Goal: Task Accomplishment & Management: Manage account settings

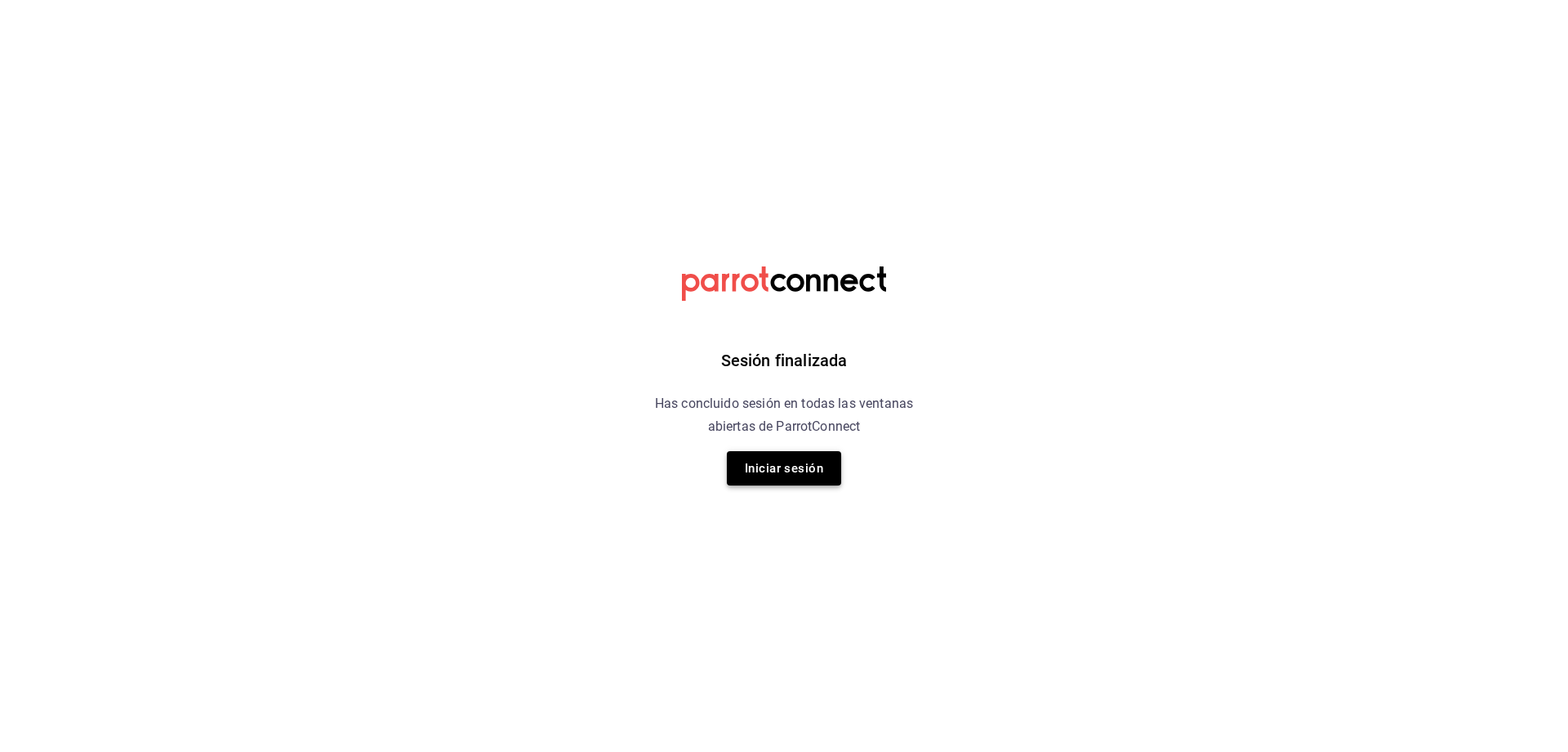
click at [784, 482] on button "Iniciar sesión" at bounding box center [784, 468] width 115 height 35
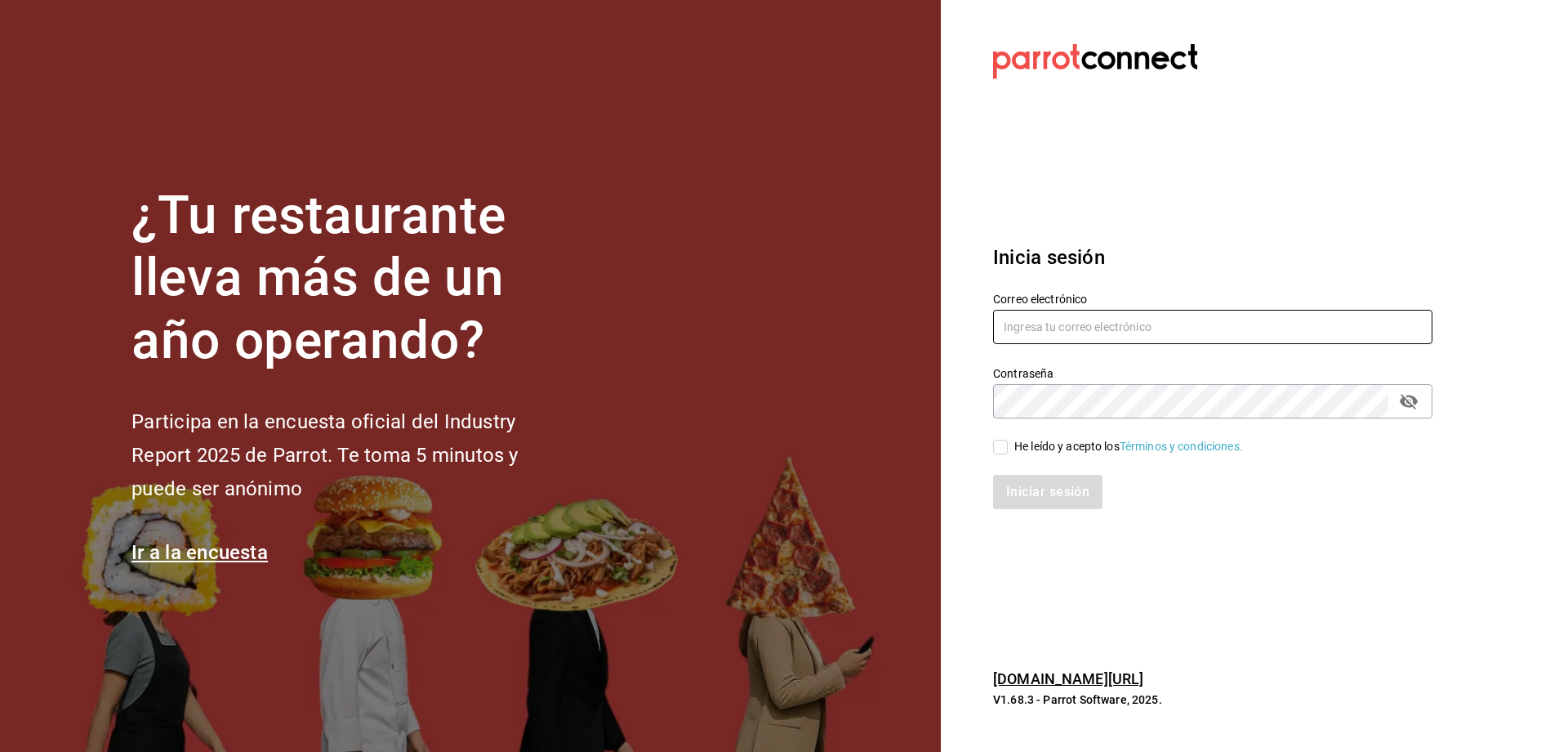
click at [1043, 332] on input "text" at bounding box center [1213, 327] width 440 height 35
type input "contacto@maoza.com.mx"
click at [1027, 451] on div "He leído y acepto los Términos y condiciones." at bounding box center [1129, 447] width 229 height 17
click at [1008, 451] on input "He leído y acepto los Términos y condiciones." at bounding box center [1000, 447] width 14 height 14
checkbox input "true"
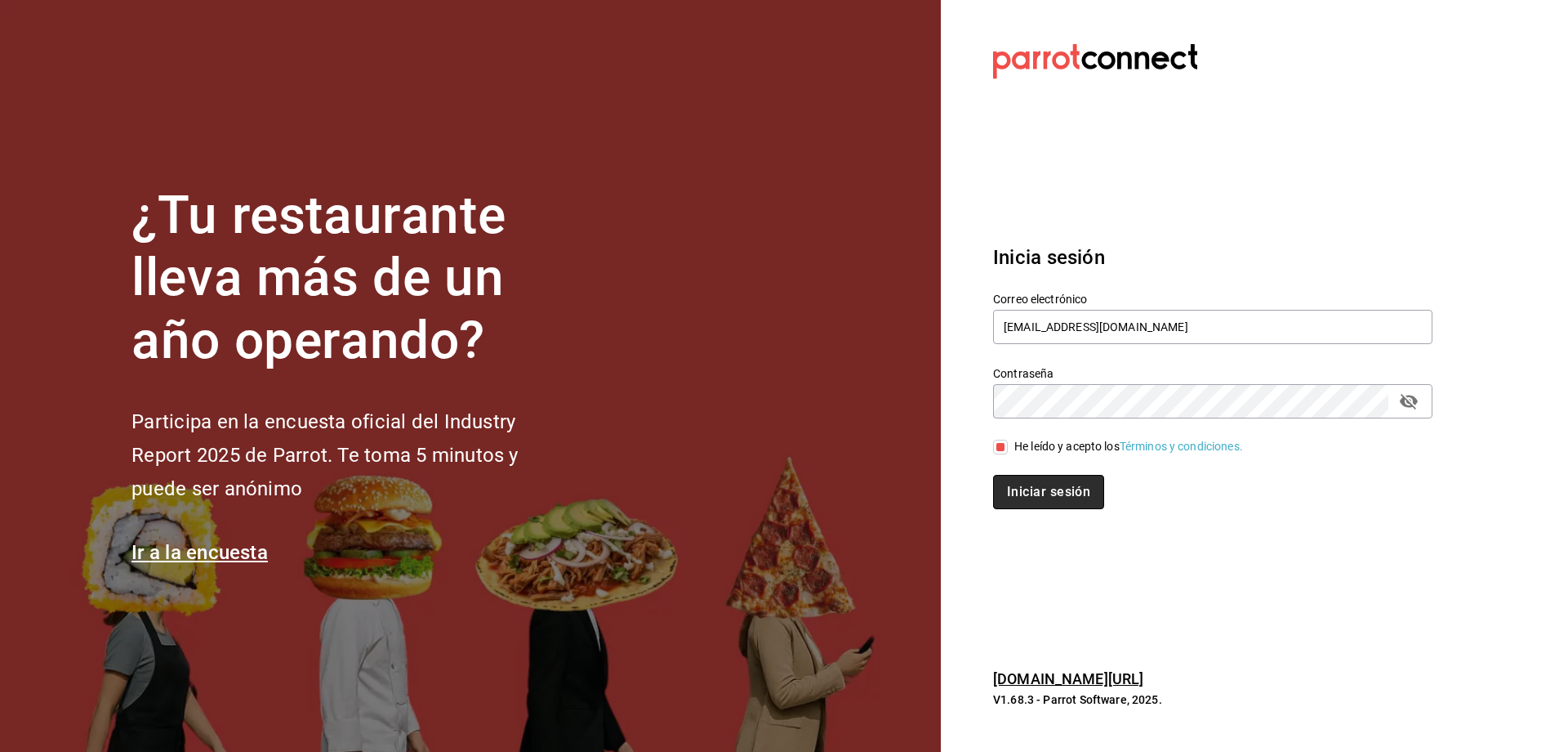
click at [1028, 484] on button "Iniciar sesión" at bounding box center [1048, 492] width 111 height 35
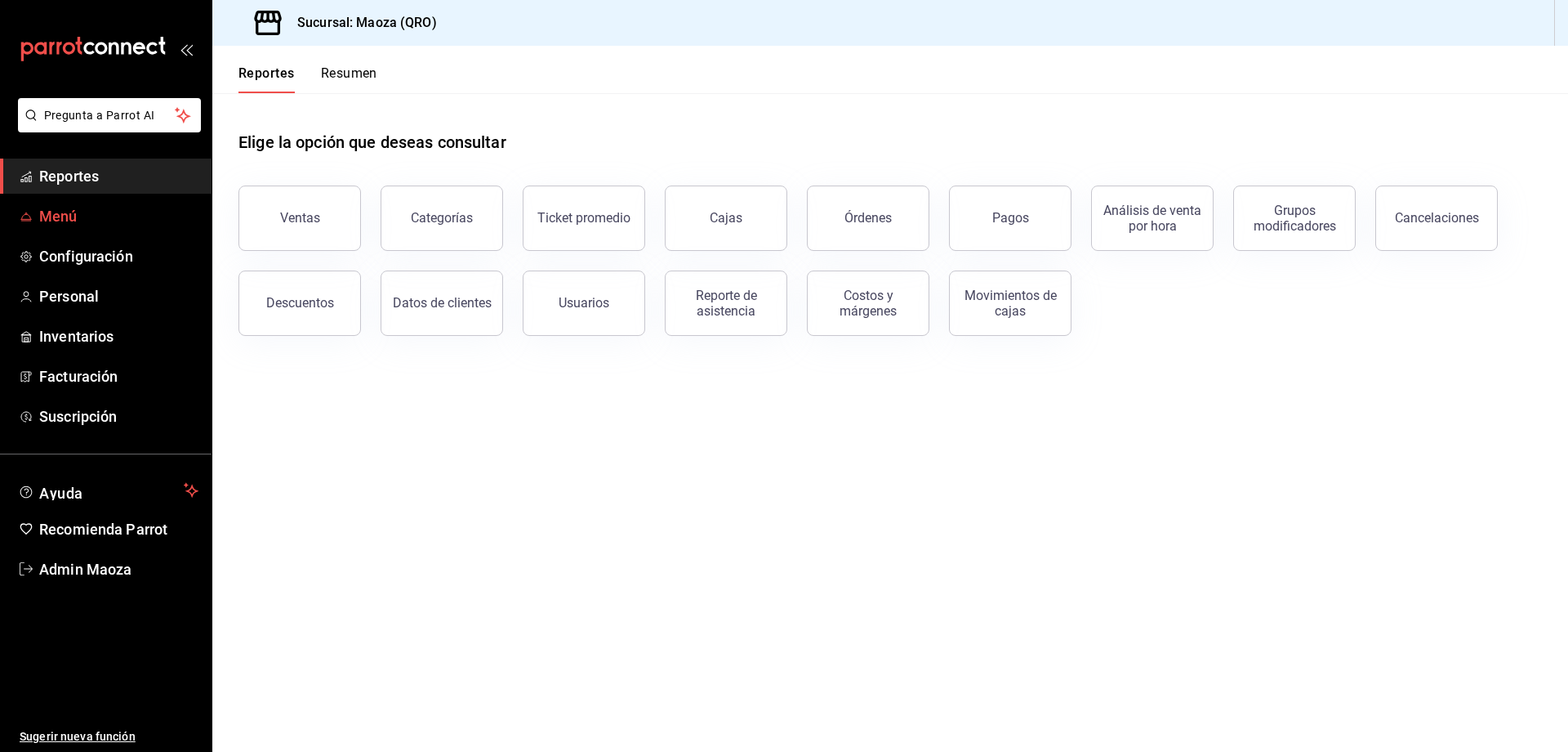
click at [58, 214] on span "Menú" at bounding box center [118, 216] width 159 height 22
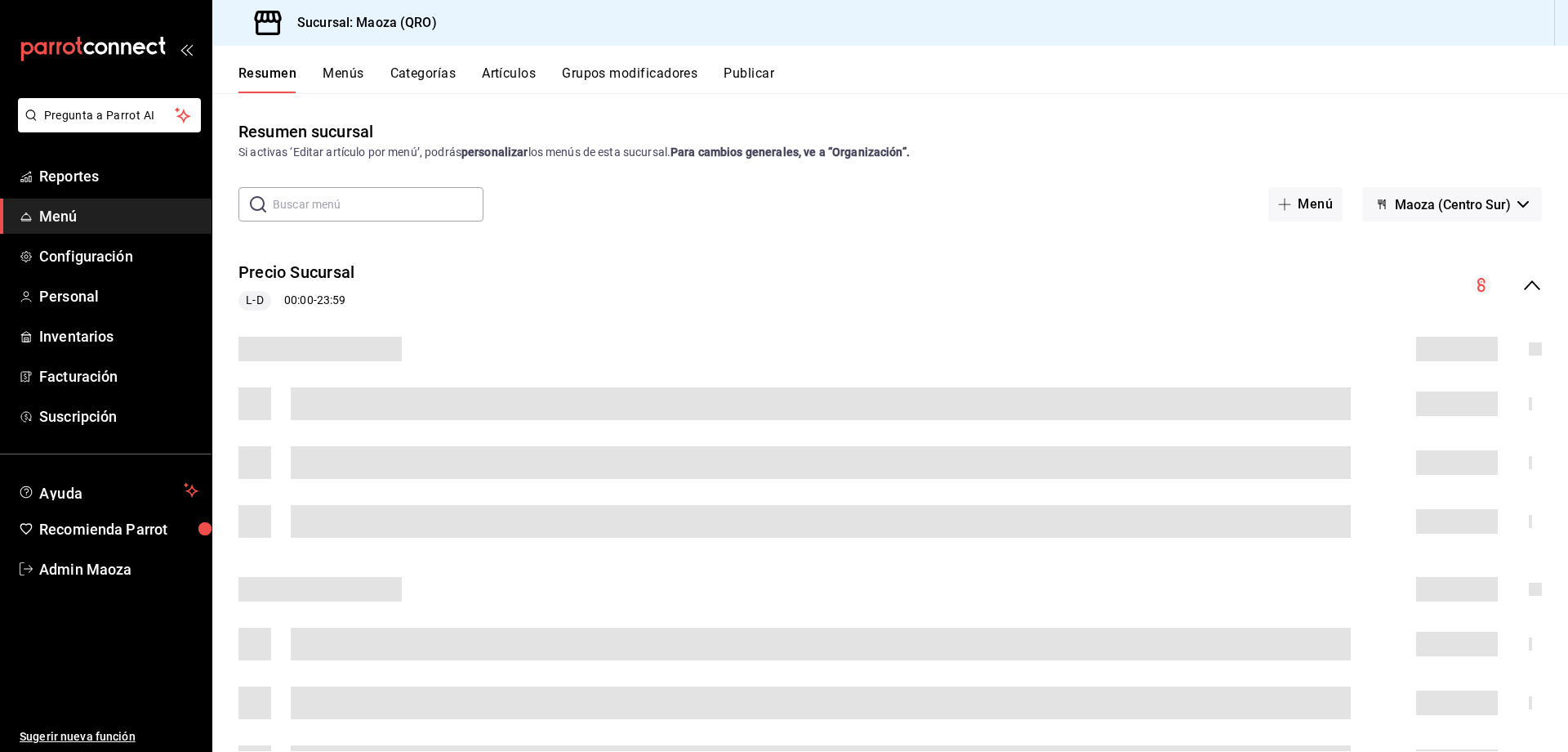
click at [504, 71] on button "Artículos" at bounding box center [509, 79] width 54 height 28
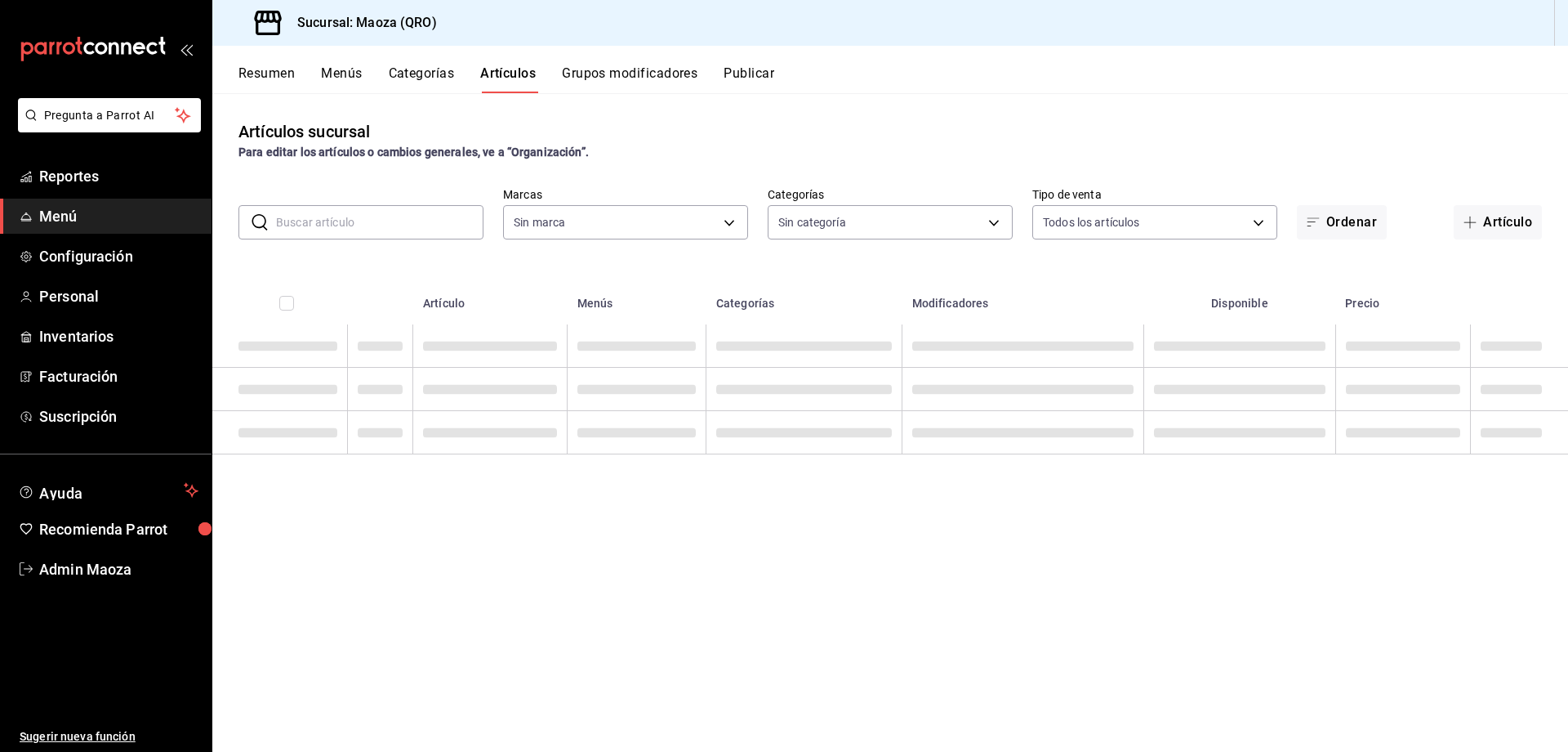
type input "4053ca37-11ff-4b3c-8461-c852f11cba0e"
type input "316757e1-5029-4a2c-9446-9f6b6a5a7bbe,cf5fd821-a41c-4824-b947-056377aa0436,8cd35…"
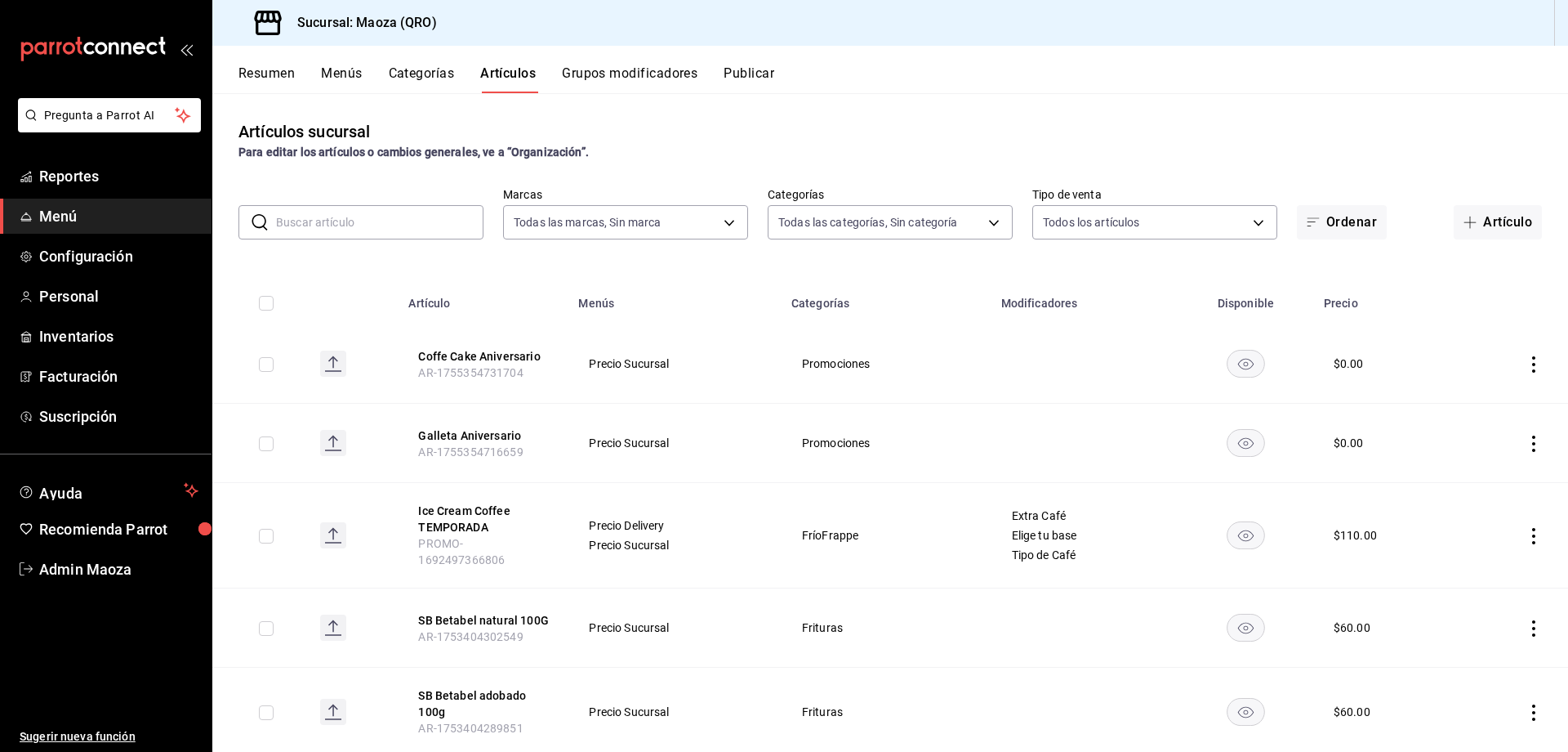
click at [421, 206] on input "text" at bounding box center [380, 222] width 208 height 33
type input "chilaquiles"
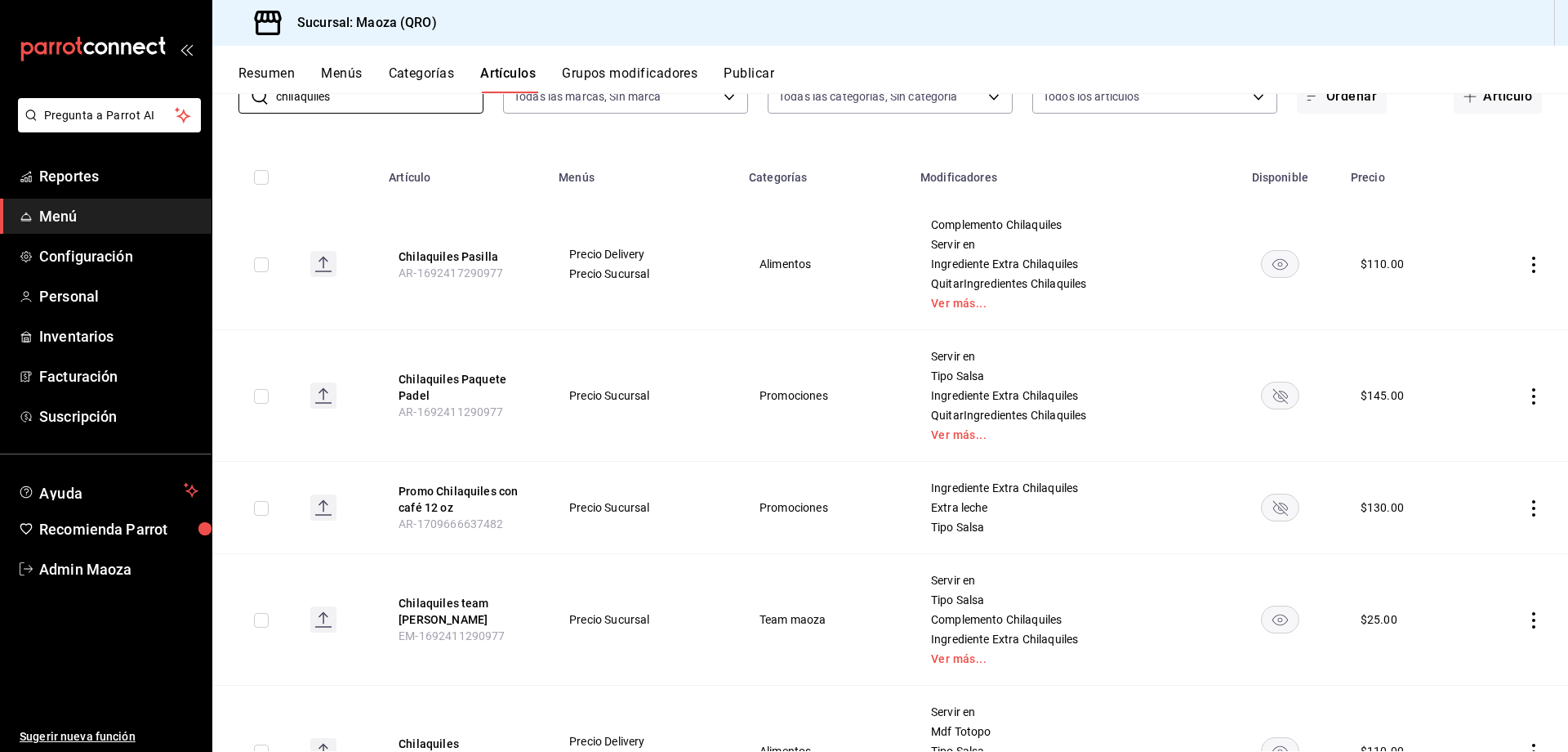
scroll to position [229, 0]
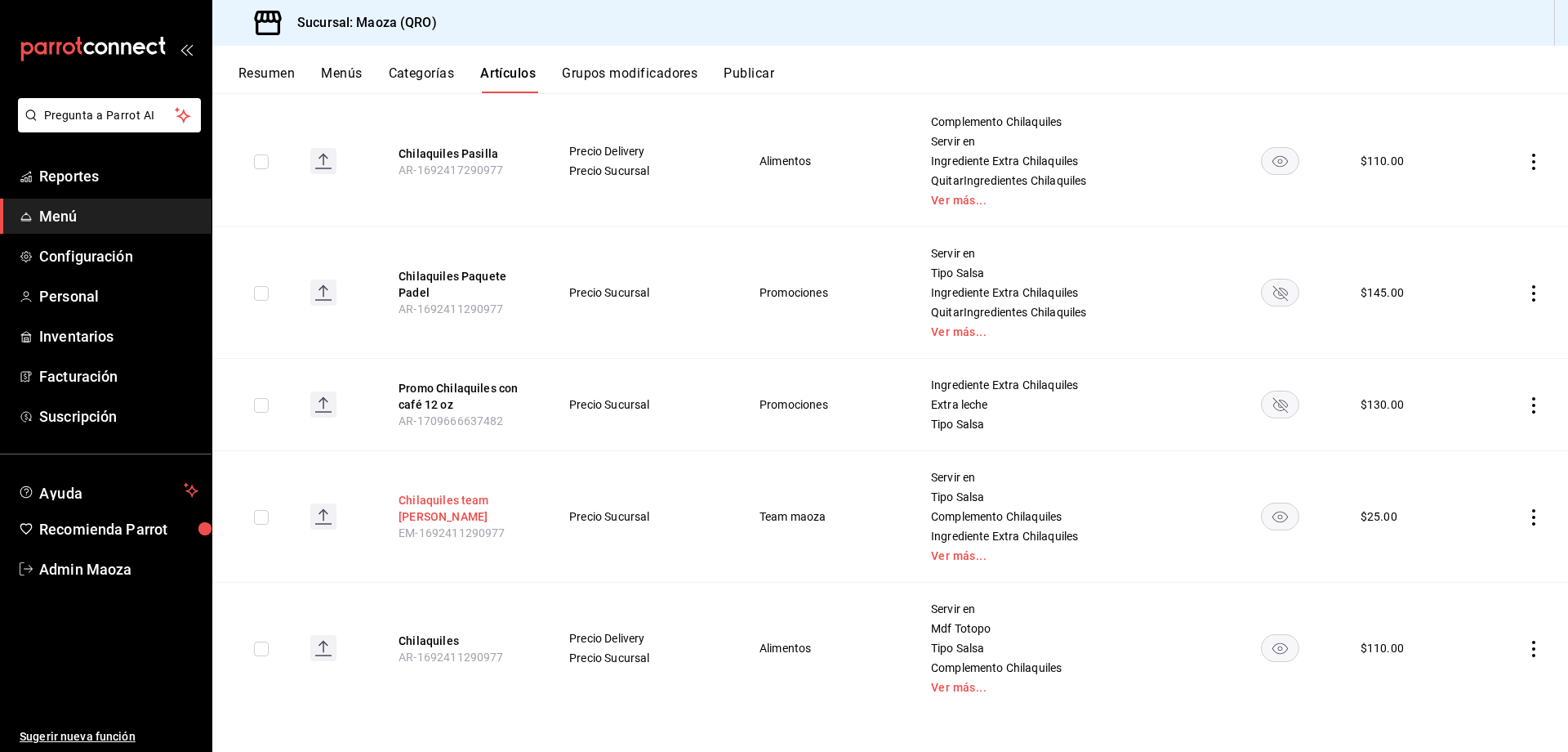
click at [471, 504] on button "Chilaquiles team [PERSON_NAME]" at bounding box center [464, 508] width 131 height 33
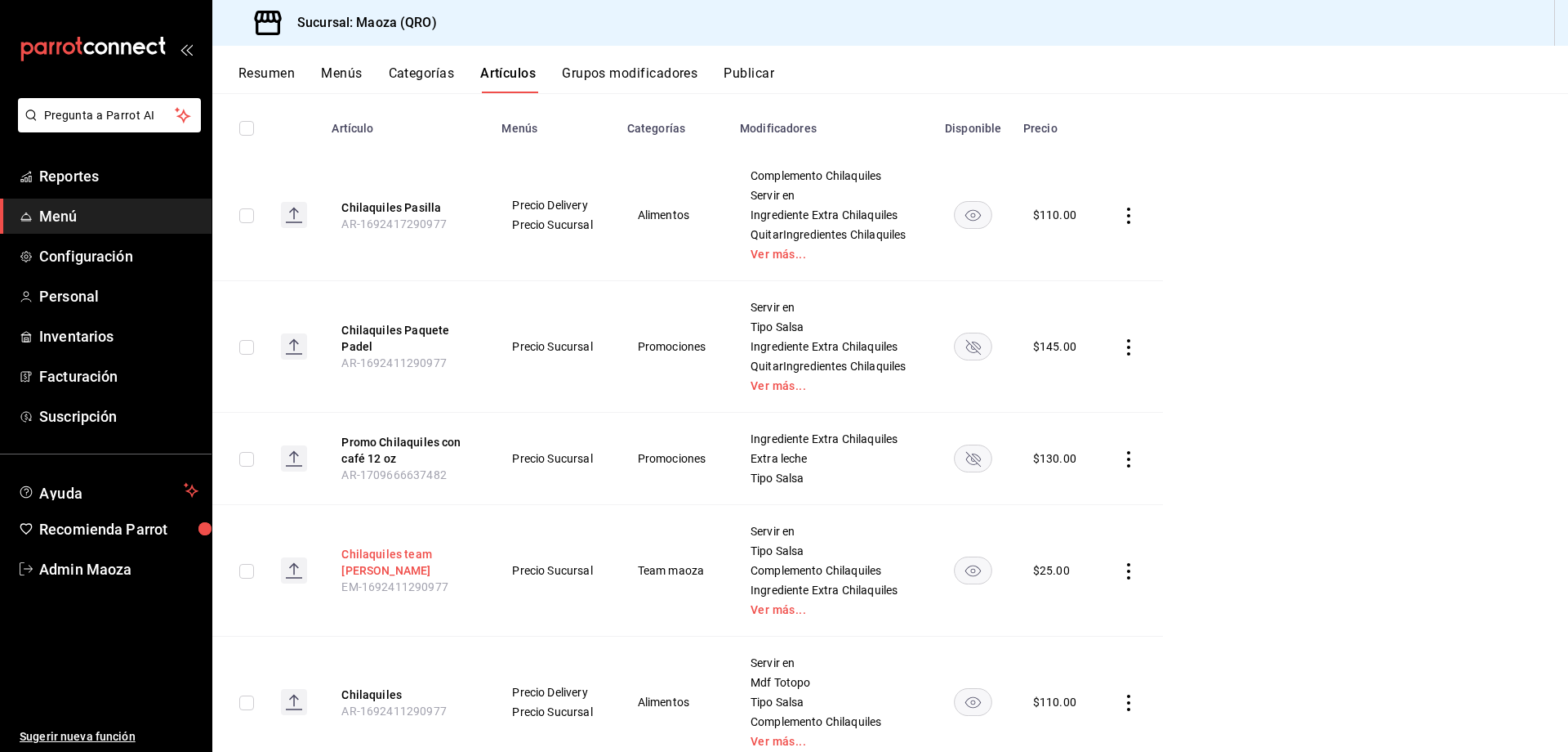
scroll to position [26, 0]
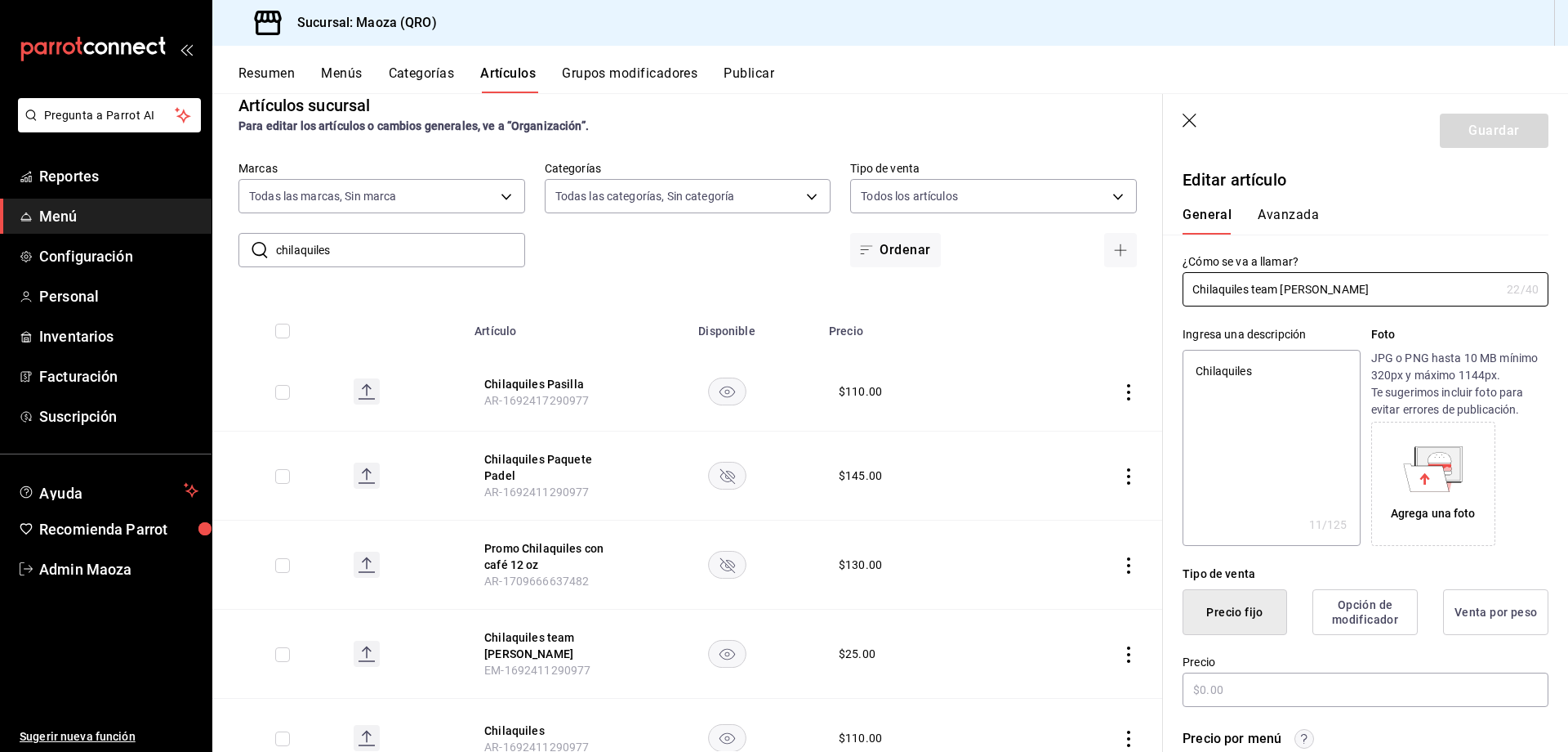
type textarea "x"
type input "$25.00"
radio input "false"
radio input "true"
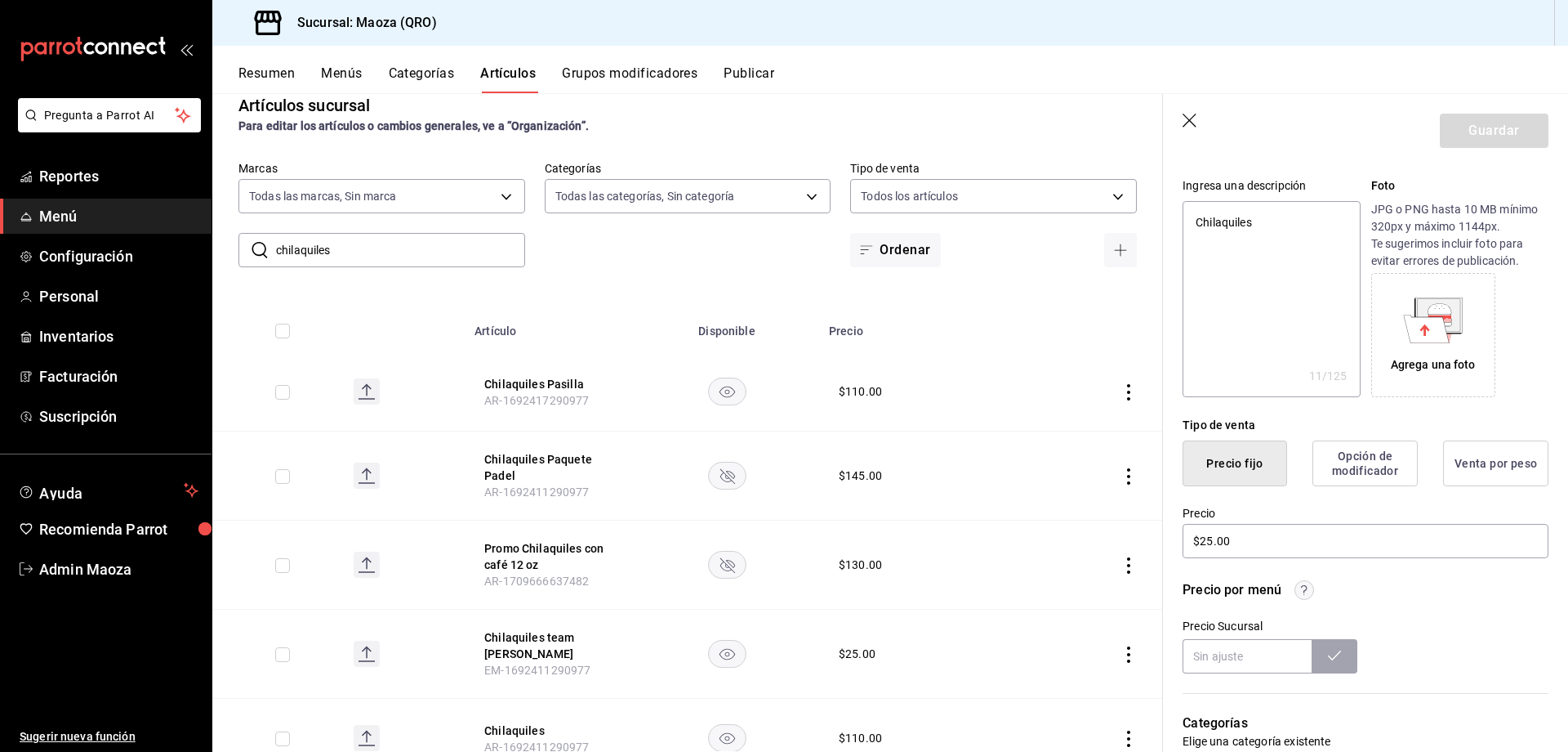
scroll to position [169, 0]
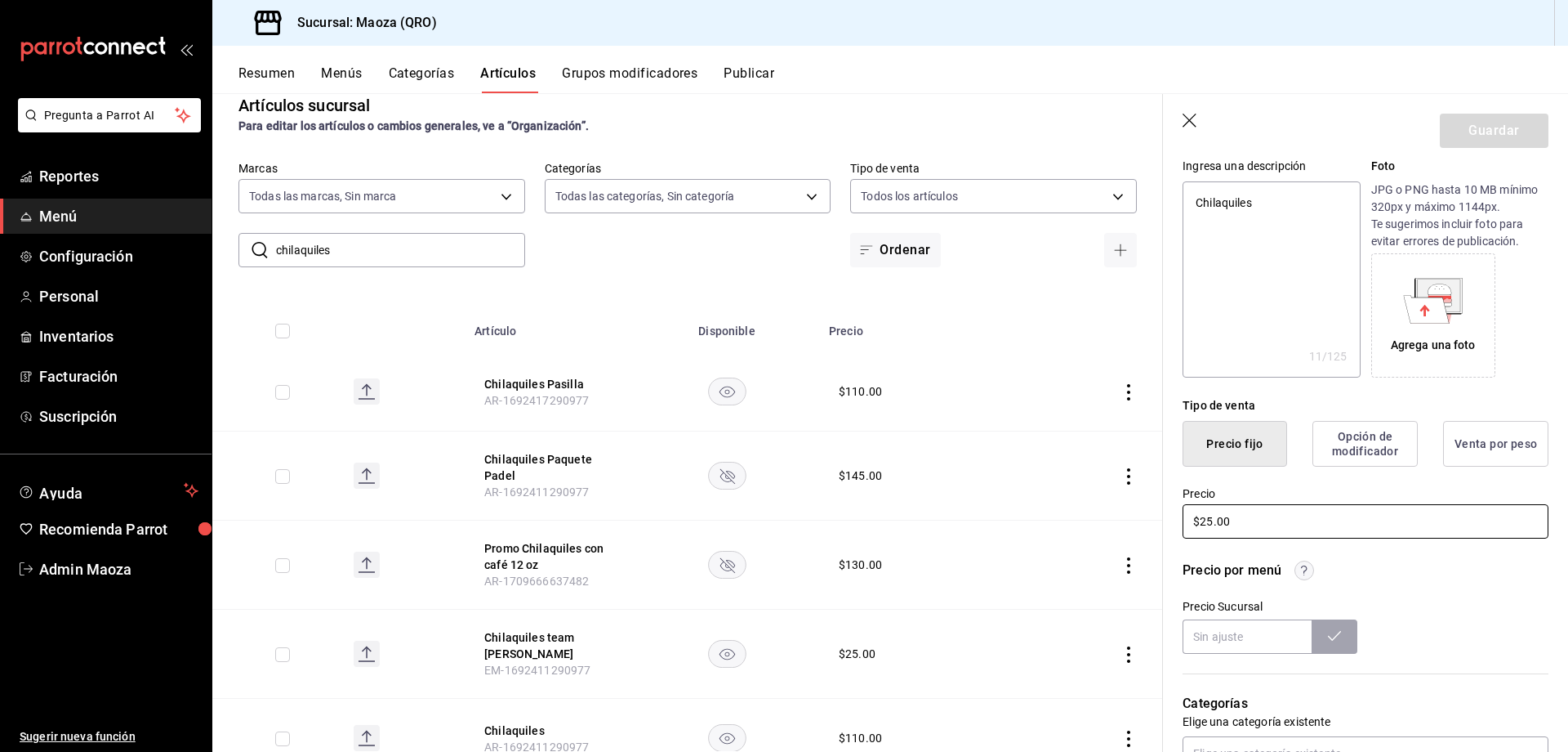
click at [1204, 522] on input "$25.00" at bounding box center [1366, 522] width 366 height 35
type textarea "x"
type input "$5.00"
type textarea "x"
type input "$5.00"
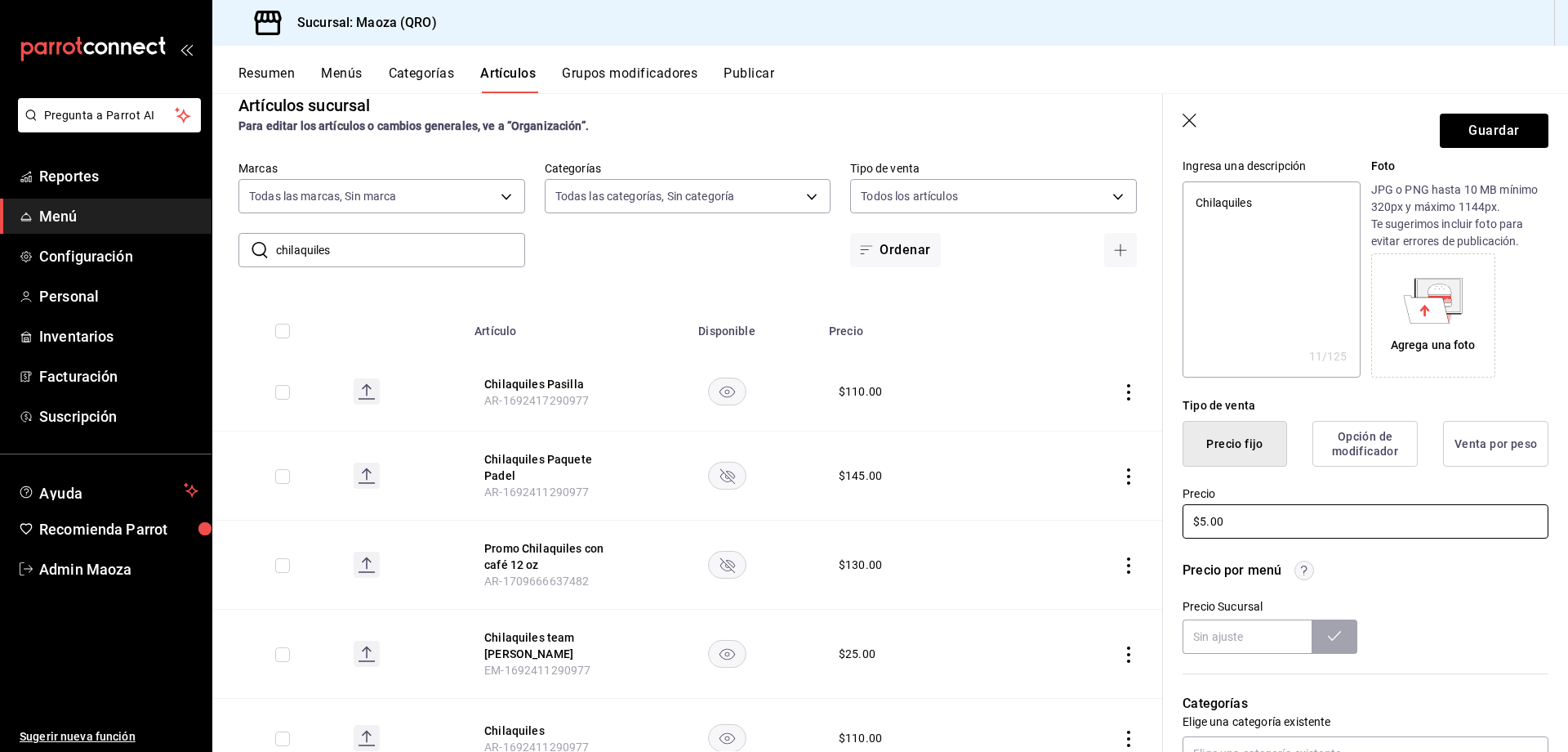
type textarea "x"
type input "$35.00"
click at [1501, 136] on button "Guardar" at bounding box center [1494, 131] width 109 height 35
type textarea "x"
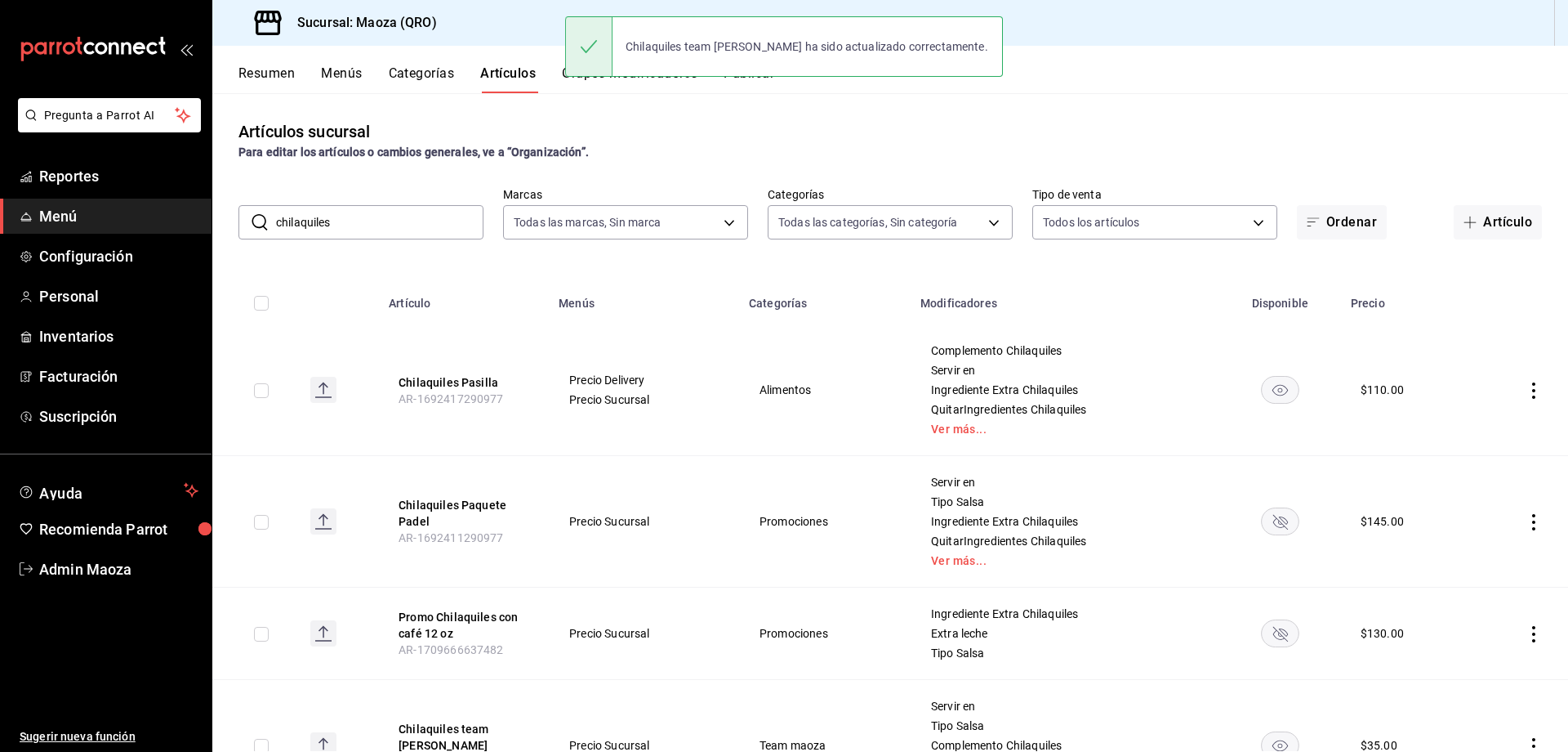
click at [757, 78] on div "Chilaquiles team [PERSON_NAME] ha sido actualizado correctamente." at bounding box center [784, 46] width 438 height 70
click at [758, 84] on button "Publicar" at bounding box center [749, 79] width 51 height 28
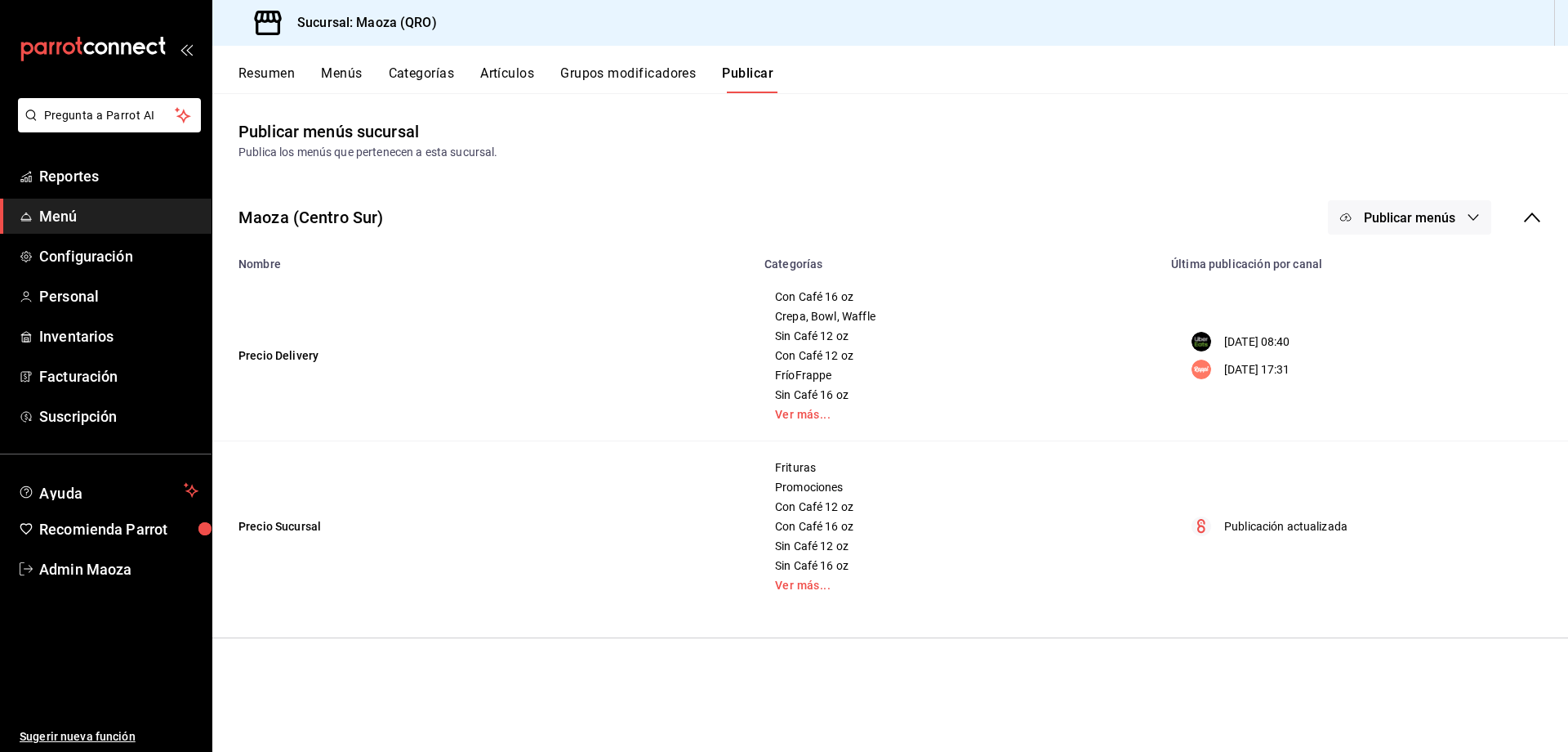
click at [1459, 212] on button "Publicar menús" at bounding box center [1410, 218] width 164 height 35
click at [1391, 382] on li "Punto de venta" at bounding box center [1410, 362] width 150 height 46
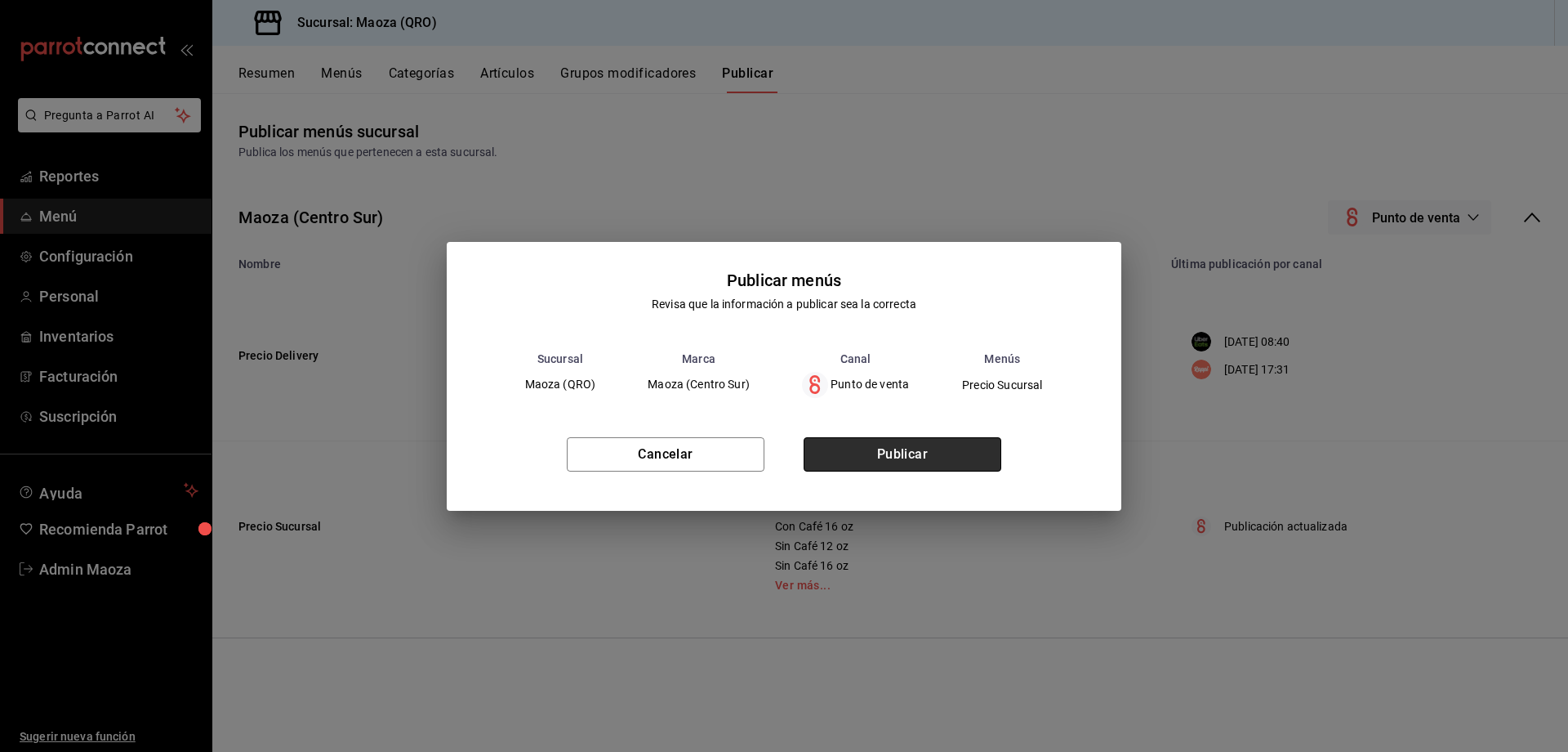
click at [887, 465] on button "Publicar" at bounding box center [902, 454] width 197 height 35
